Goal: Use online tool/utility: Utilize a website feature to perform a specific function

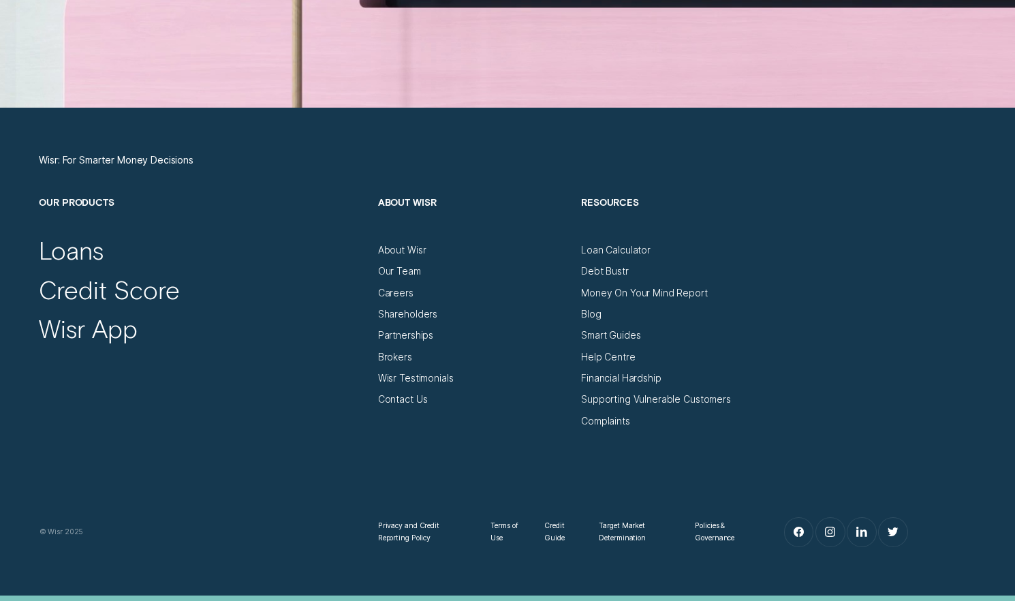
scroll to position [4633, 0]
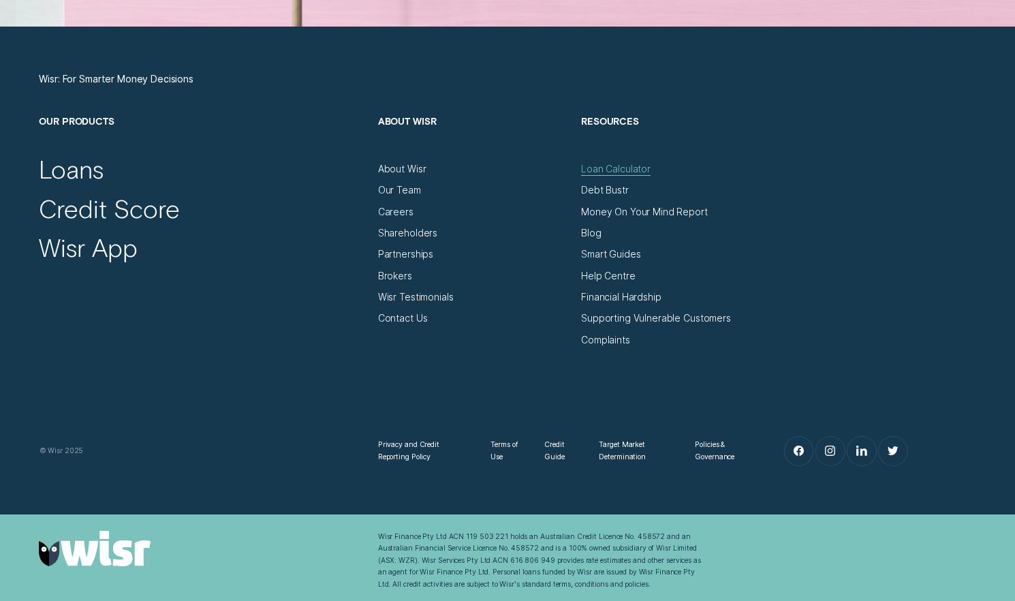
click at [595, 166] on div "Loan Calculator" at bounding box center [615, 170] width 69 height 12
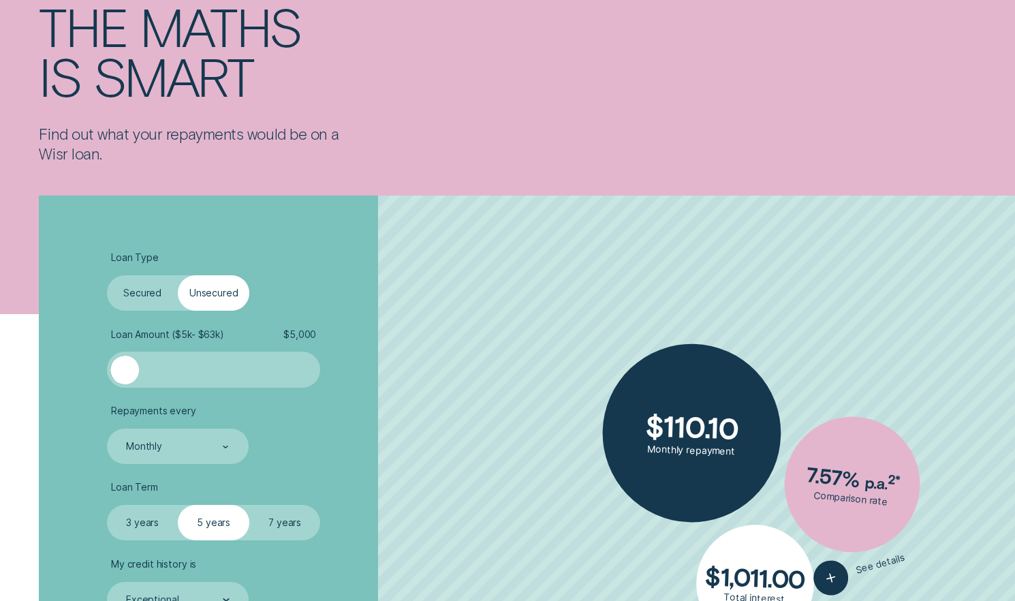
scroll to position [204, 0]
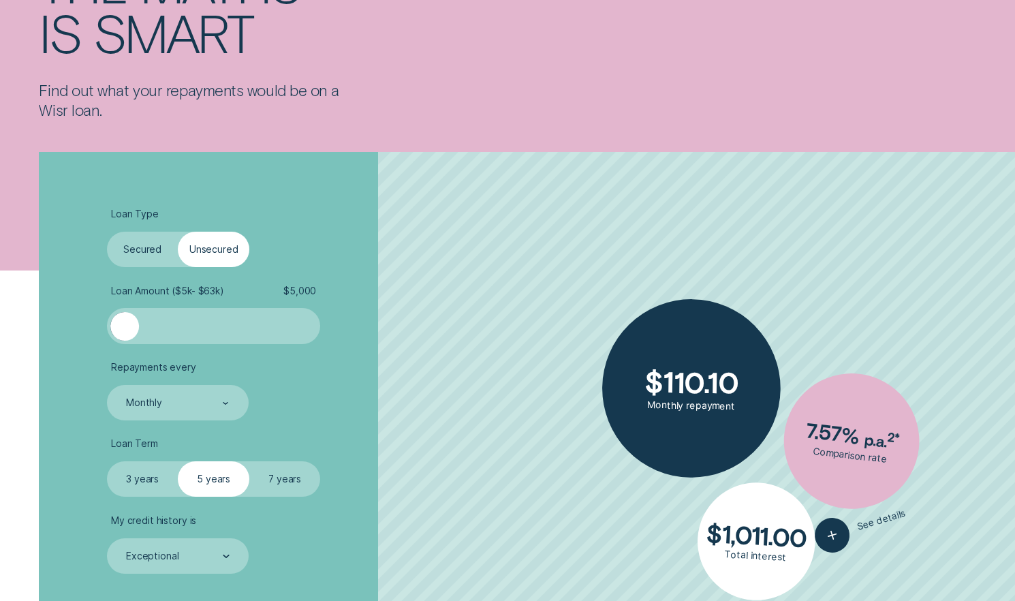
click at [123, 322] on div at bounding box center [124, 326] width 29 height 29
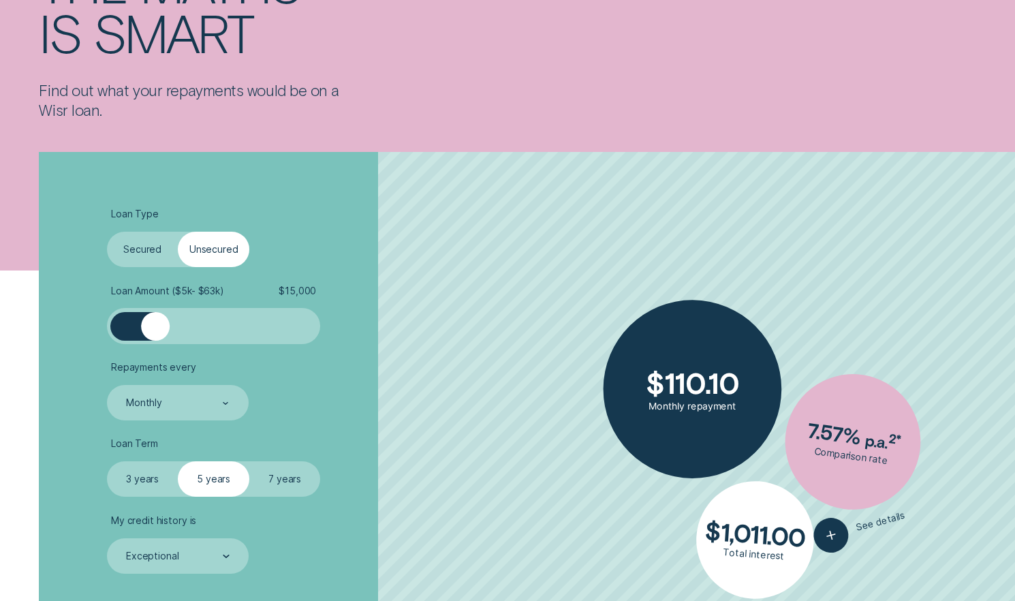
drag, startPoint x: 123, startPoint y: 322, endPoint x: 155, endPoint y: 324, distance: 31.4
click at [155, 324] on div at bounding box center [155, 326] width 29 height 29
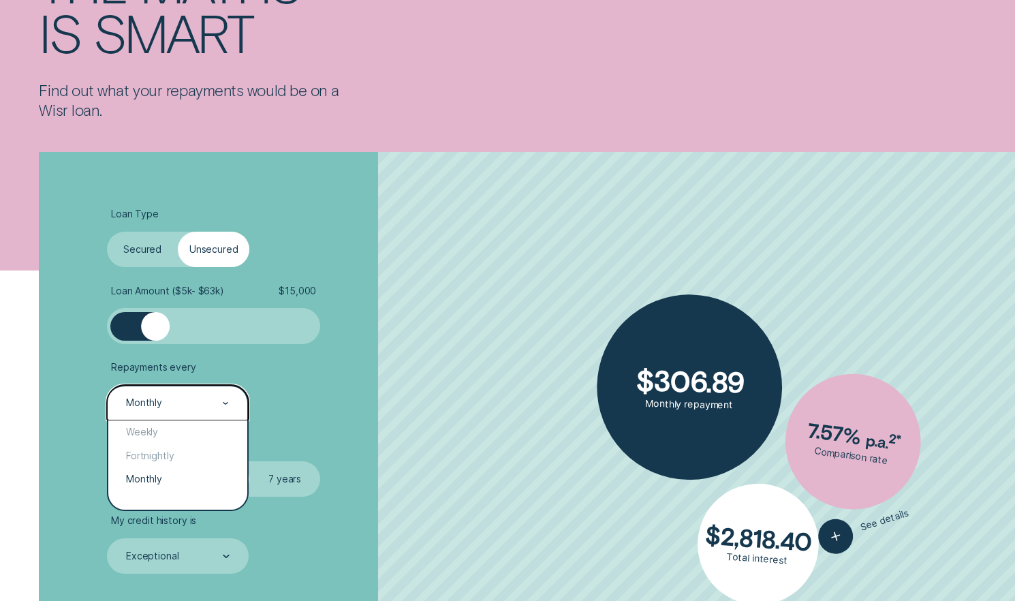
click at [230, 396] on div "Monthly" at bounding box center [178, 402] width 142 height 35
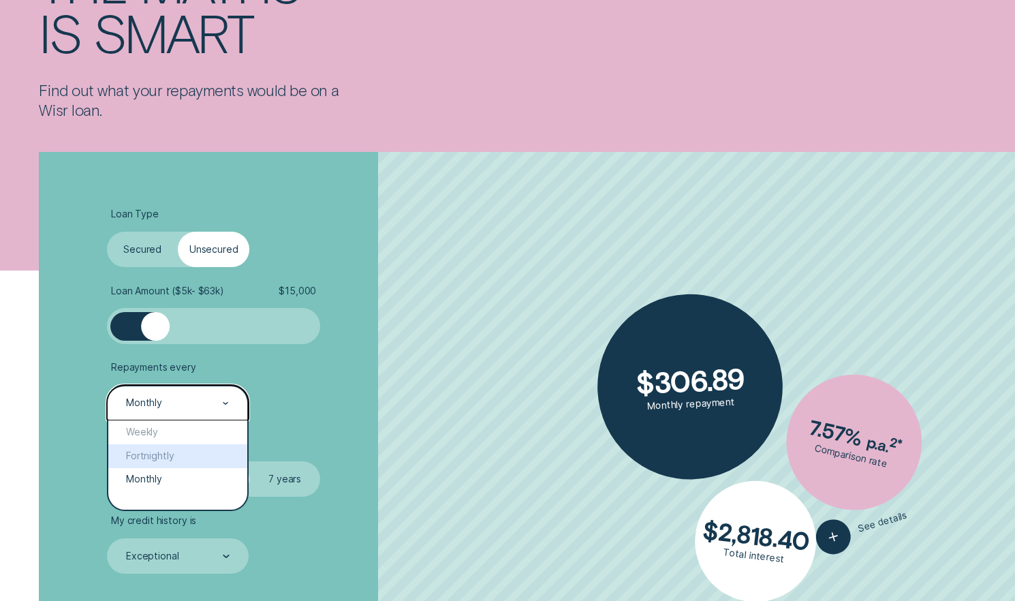
click at [360, 377] on li "Repayments every option Fortnightly focused, 2 of 3. 3 results available. Use U…" at bounding box center [270, 391] width 327 height 59
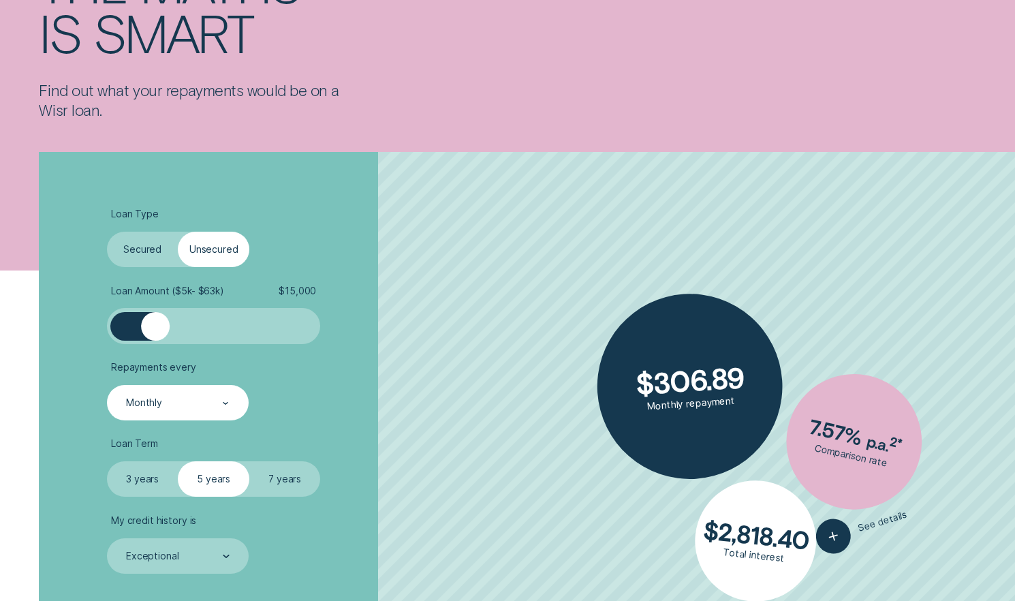
click at [168, 393] on div "Monthly" at bounding box center [178, 402] width 142 height 35
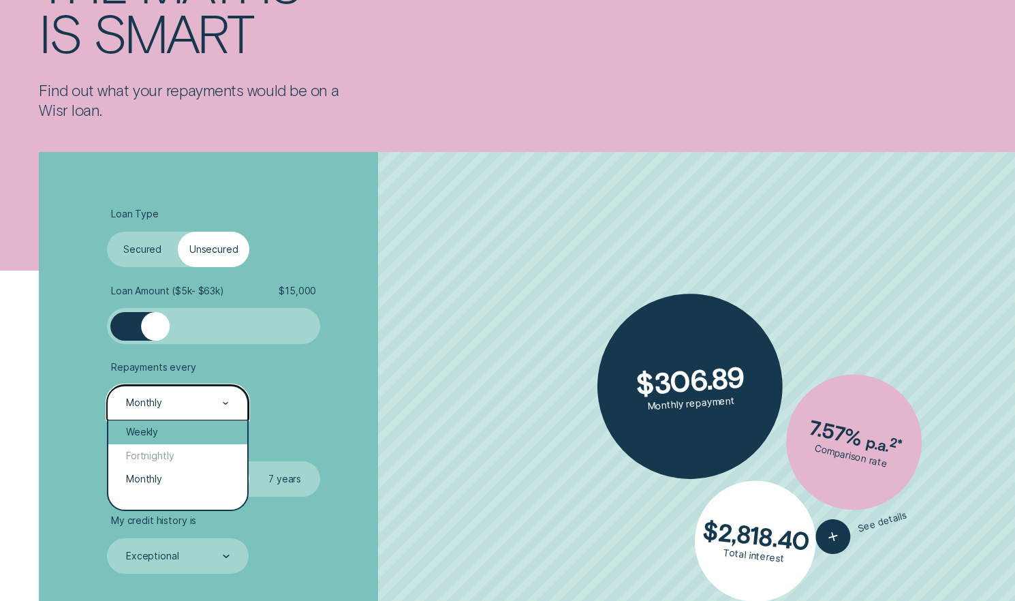
click at [152, 432] on div "Weekly" at bounding box center [177, 432] width 139 height 24
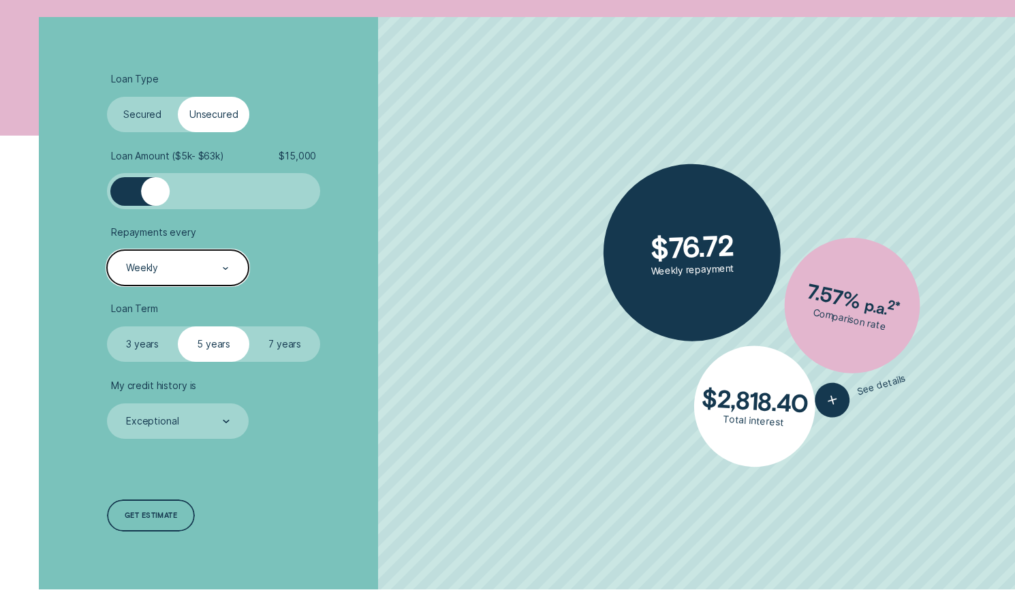
scroll to position [341, 0]
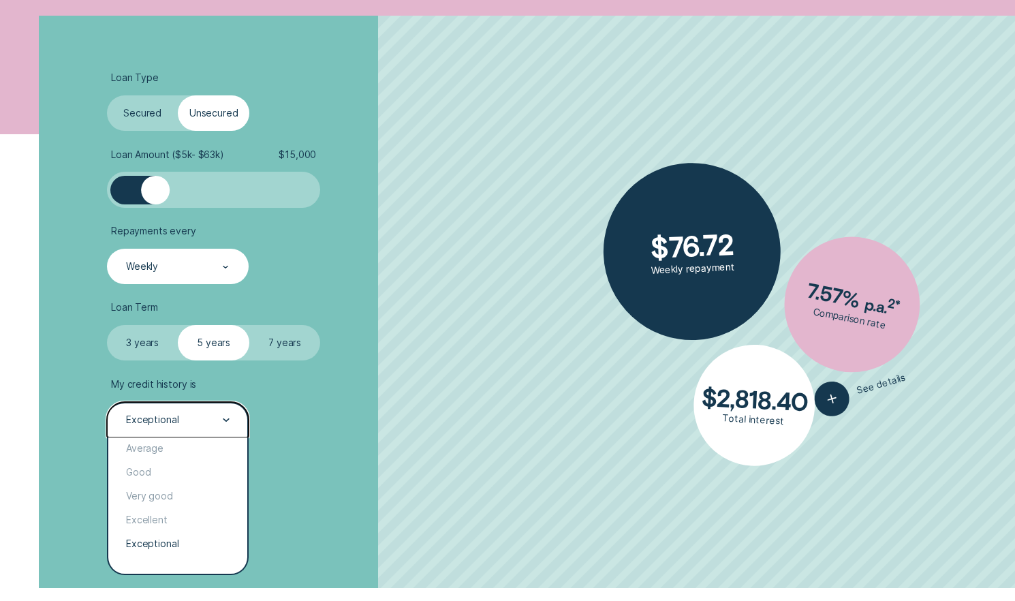
click at [212, 417] on div "Exceptional" at bounding box center [177, 421] width 105 height 14
click at [164, 476] on div "Good" at bounding box center [177, 473] width 139 height 24
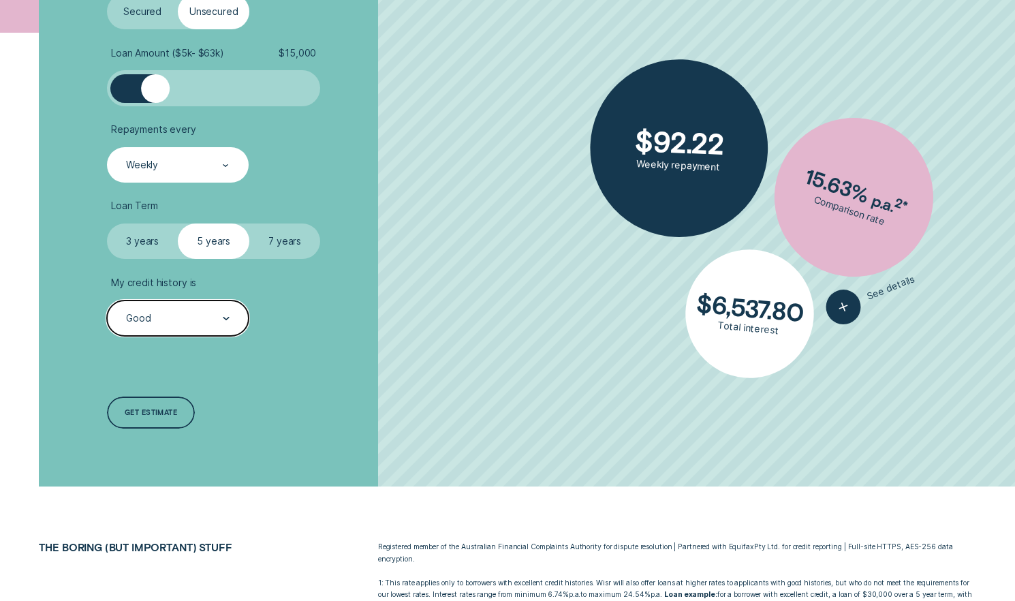
scroll to position [477, 0]
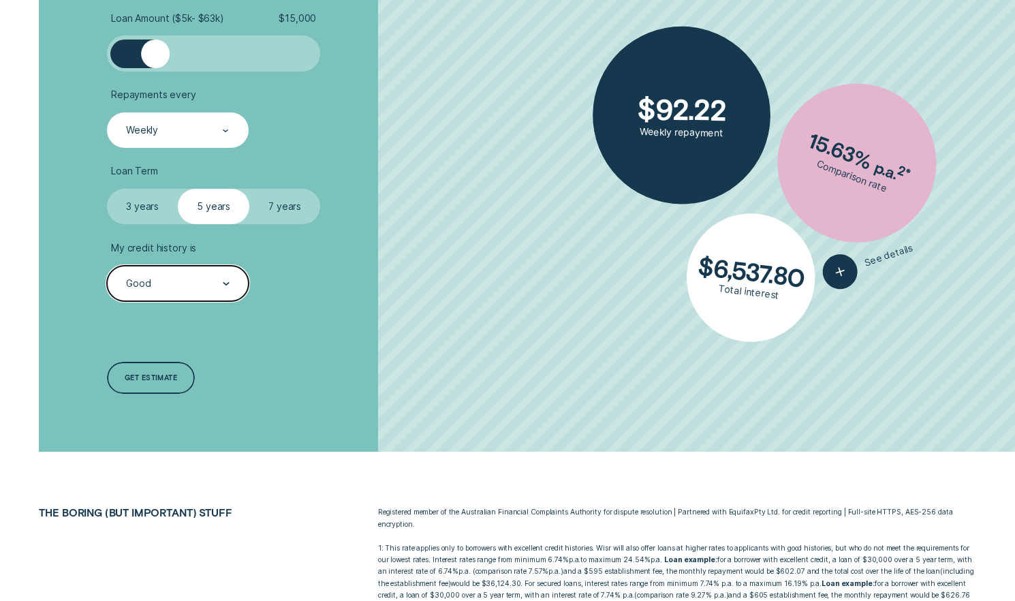
click at [219, 285] on div "Good" at bounding box center [177, 284] width 105 height 14
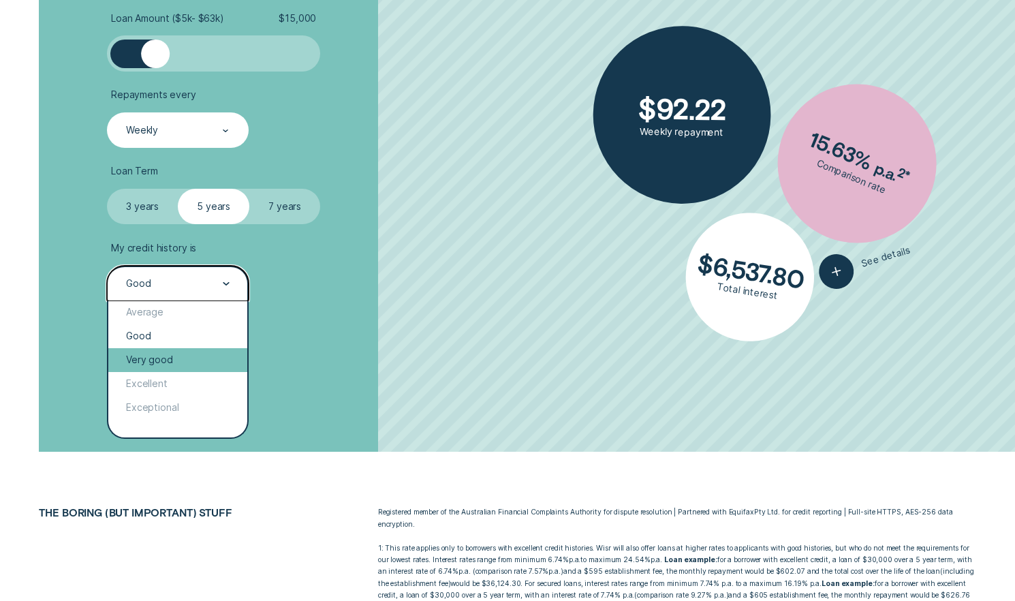
click at [142, 360] on div "Very good" at bounding box center [177, 360] width 139 height 24
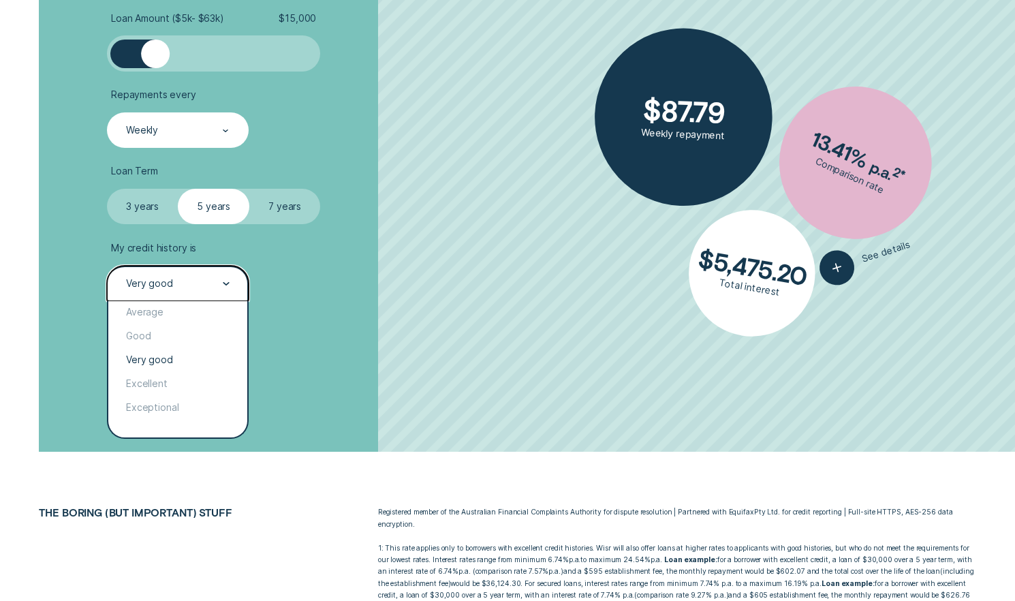
click at [222, 277] on div "Very good" at bounding box center [177, 284] width 105 height 14
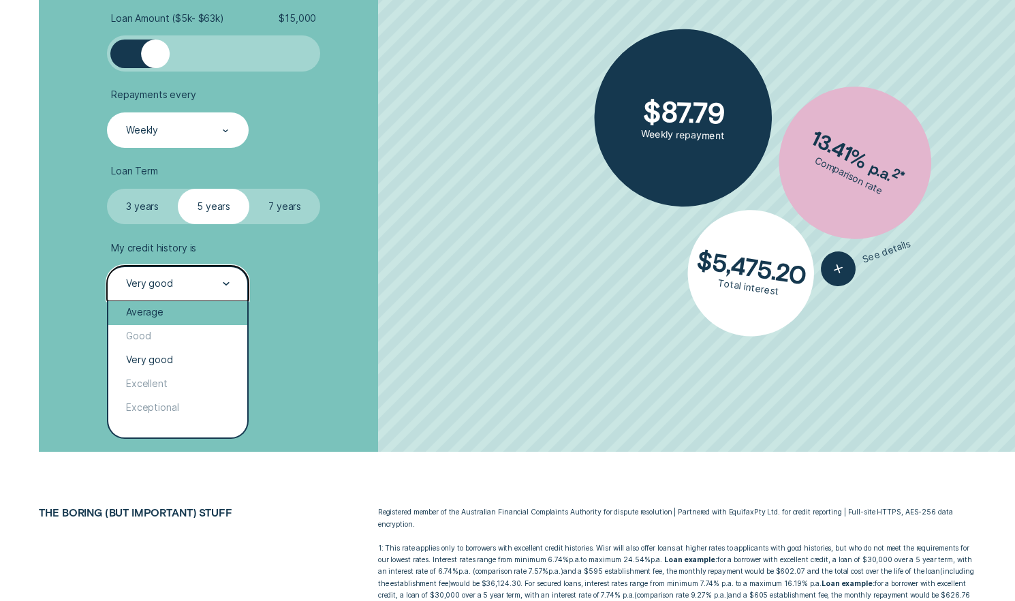
click at [164, 317] on div "Average" at bounding box center [177, 313] width 139 height 24
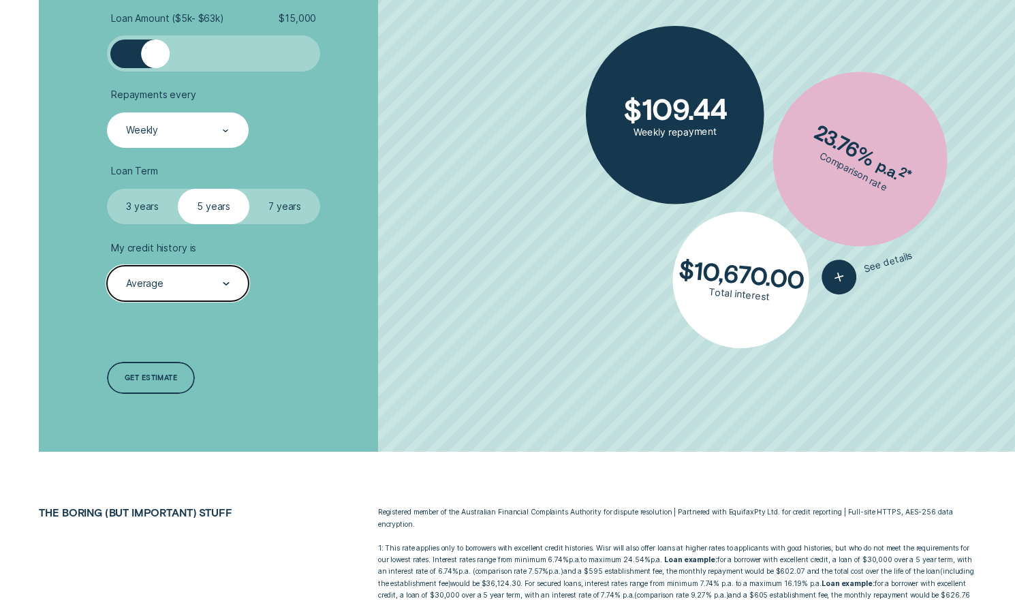
click at [191, 292] on div "Average" at bounding box center [178, 283] width 142 height 35
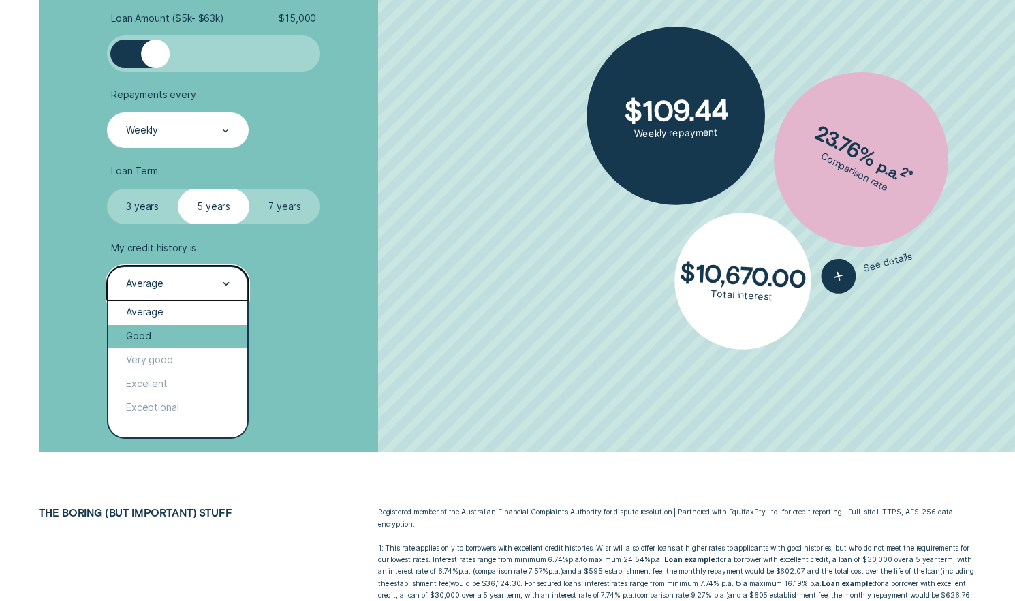
click at [167, 327] on div "Good" at bounding box center [177, 337] width 139 height 24
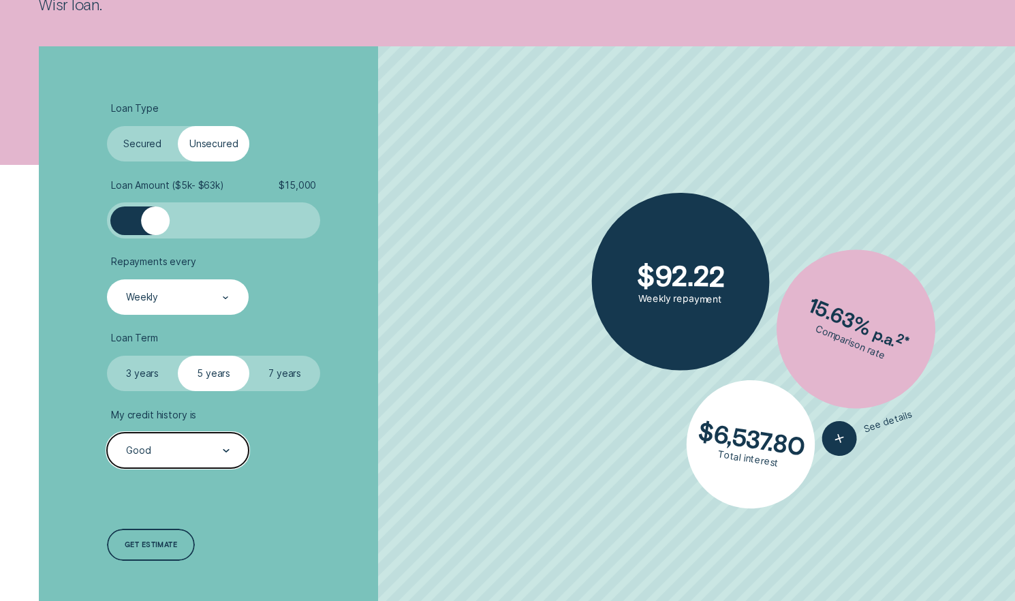
scroll to position [204, 0]
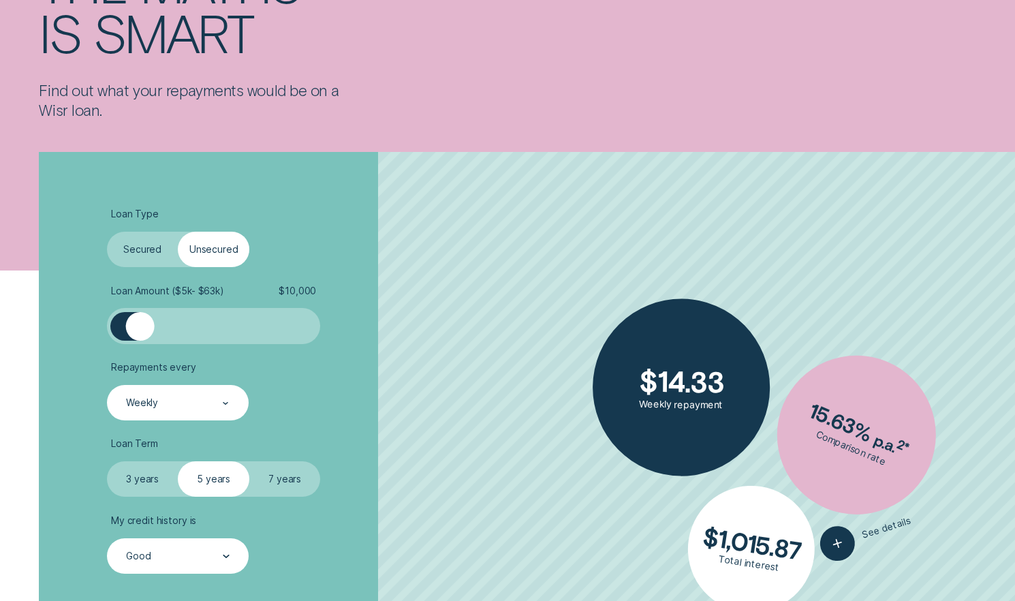
drag, startPoint x: 159, startPoint y: 330, endPoint x: 140, endPoint y: 331, distance: 18.4
click at [140, 331] on div at bounding box center [140, 326] width 29 height 29
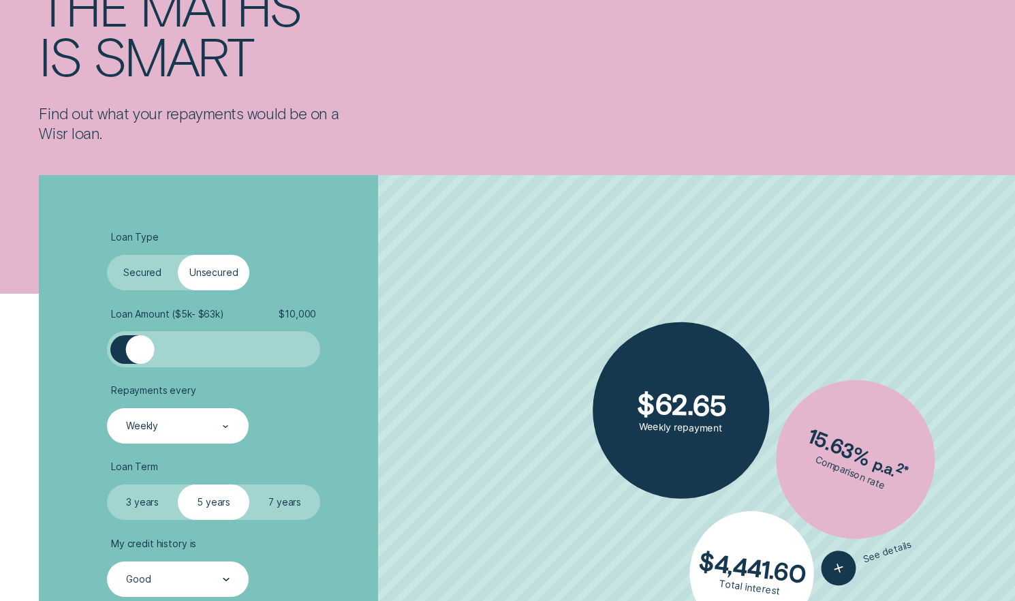
scroll to position [136, 0]
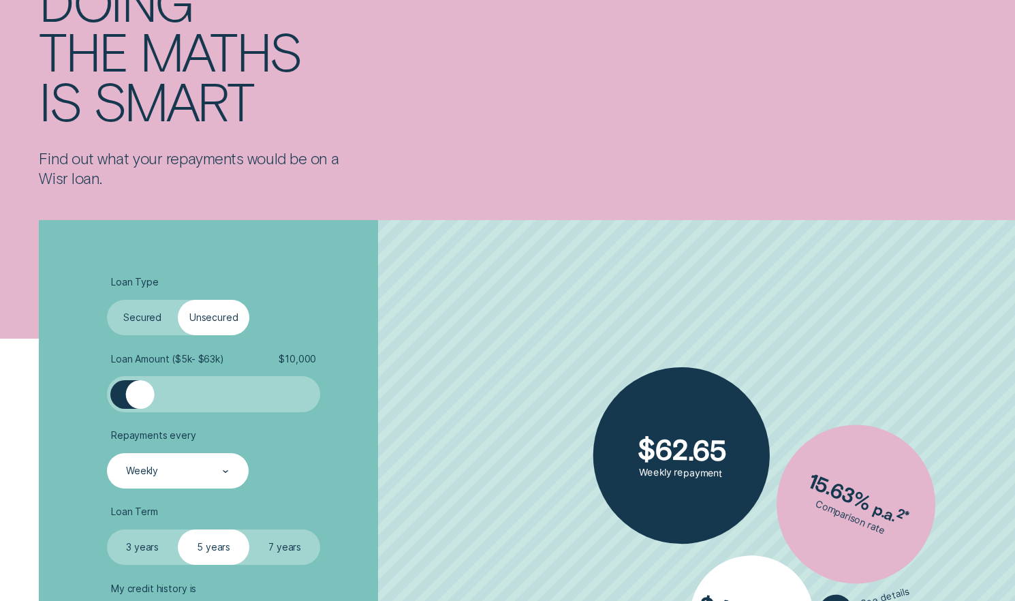
click at [146, 321] on label "Secured" at bounding box center [143, 317] width 72 height 35
click at [107, 300] on input "Secured" at bounding box center [107, 300] width 0 height 0
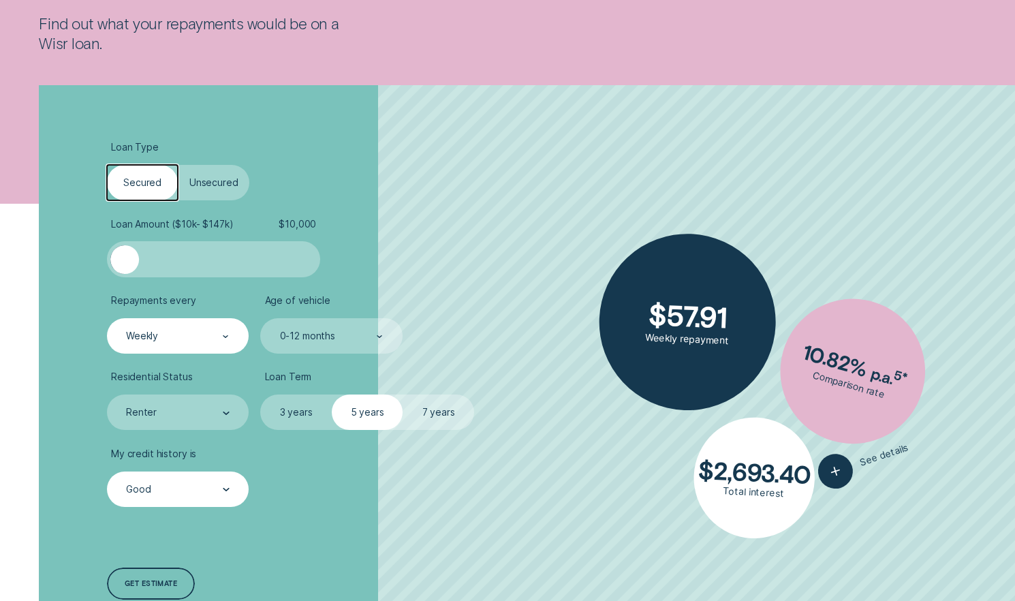
scroll to position [273, 0]
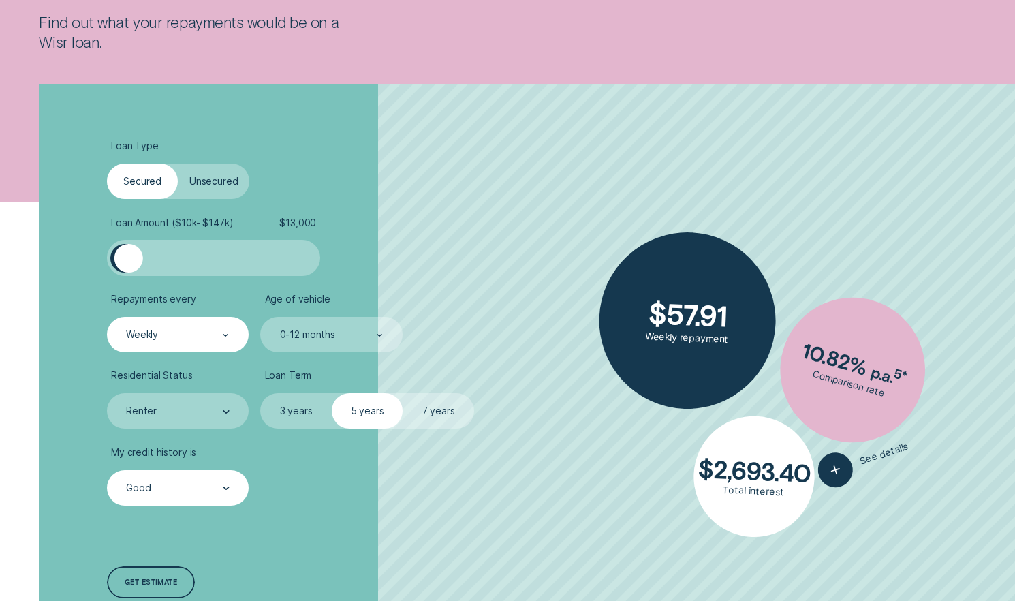
click at [128, 253] on div at bounding box center [128, 258] width 29 height 29
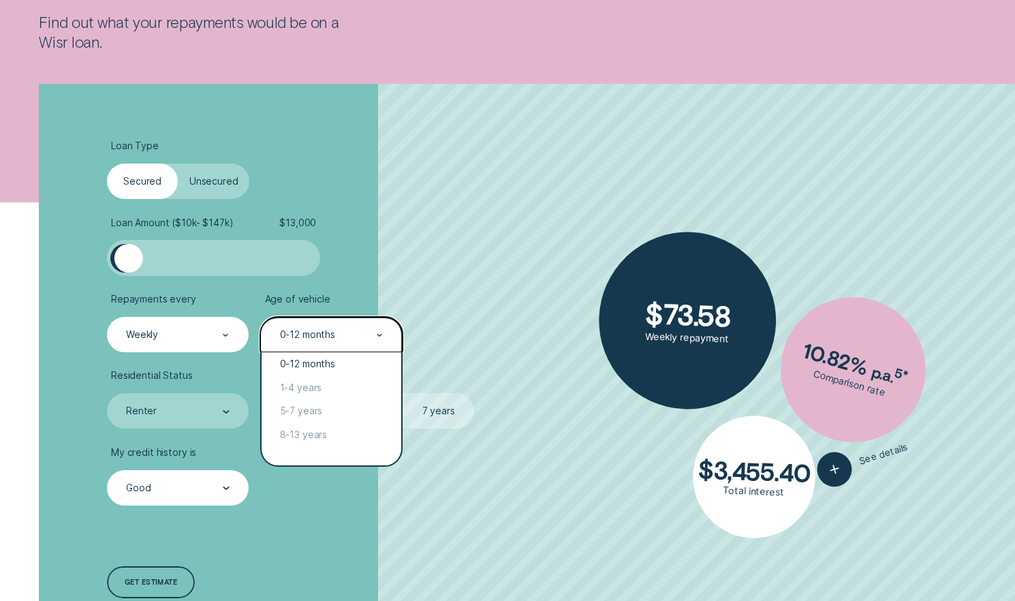
click at [344, 337] on div "0-12 months" at bounding box center [331, 335] width 105 height 14
click at [309, 412] on div "5-7 years" at bounding box center [331, 412] width 139 height 24
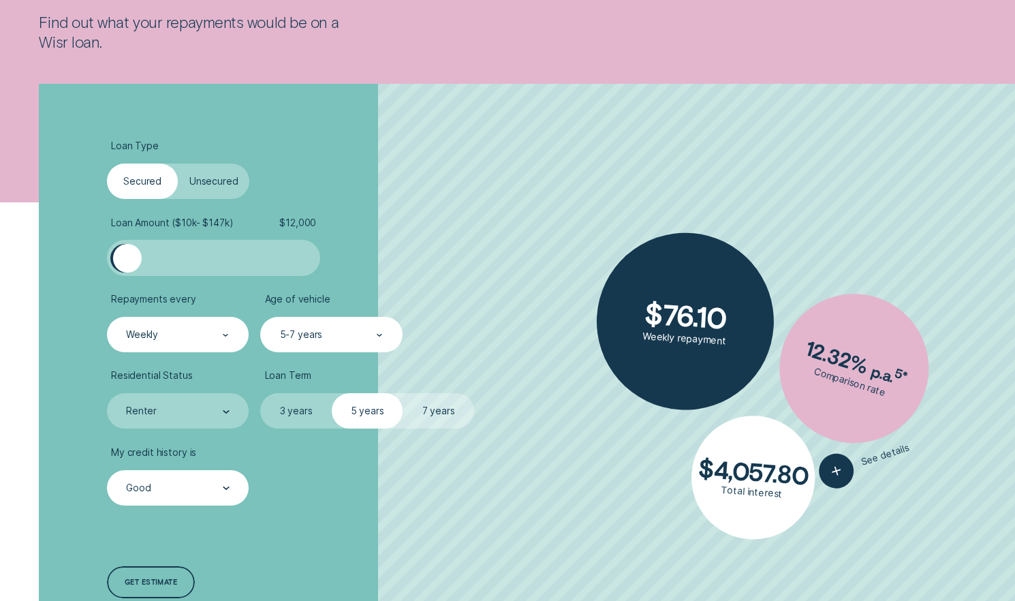
click at [127, 256] on div at bounding box center [127, 258] width 29 height 29
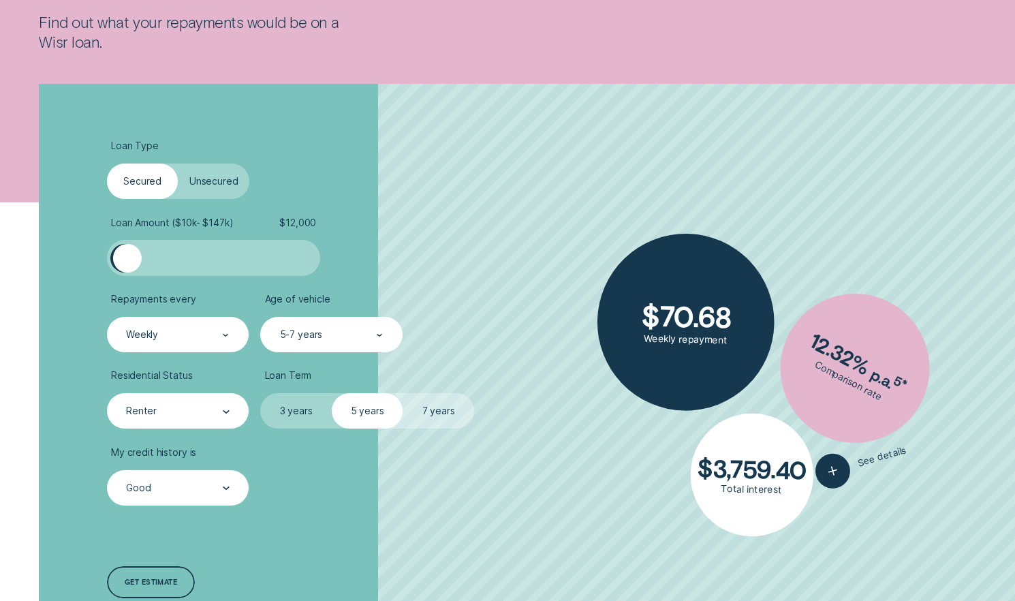
click at [202, 407] on div "Renter" at bounding box center [177, 412] width 105 height 14
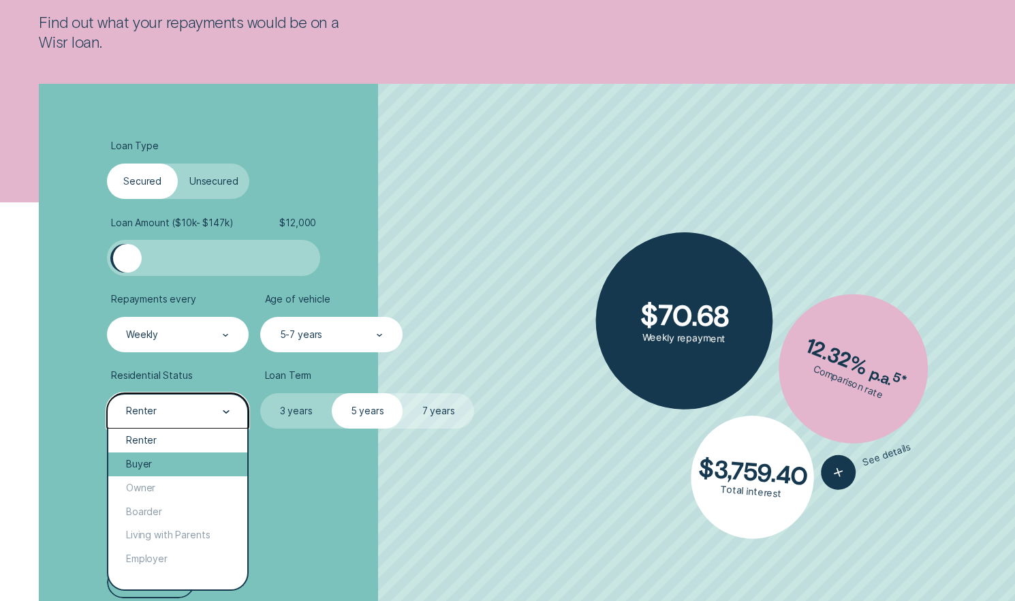
click at [153, 469] on div "Buyer" at bounding box center [177, 464] width 139 height 24
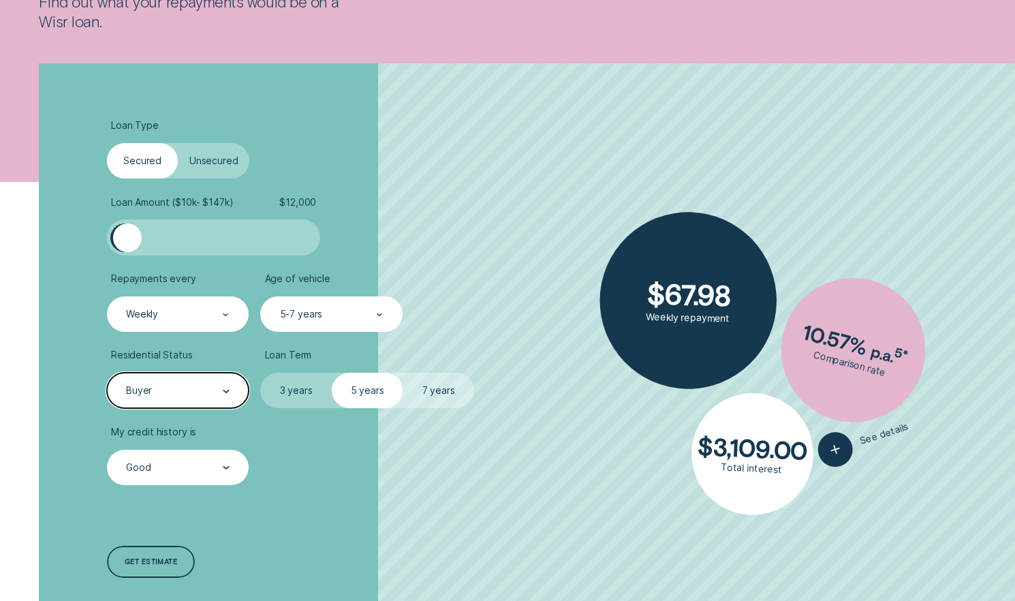
scroll to position [477, 0]
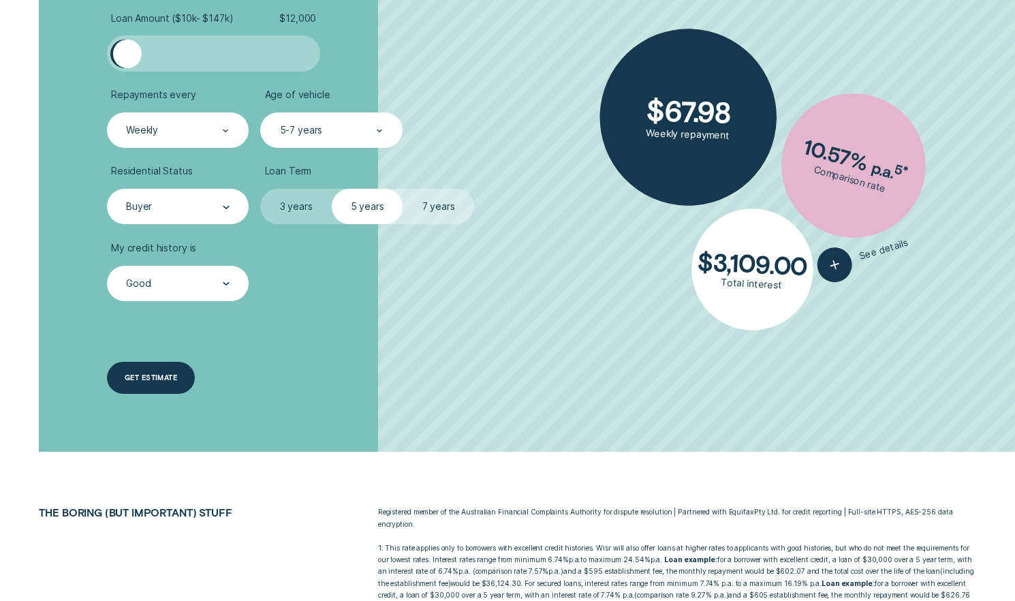
click at [146, 376] on div "Get estimate" at bounding box center [151, 378] width 52 height 6
